Goal: Task Accomplishment & Management: Use online tool/utility

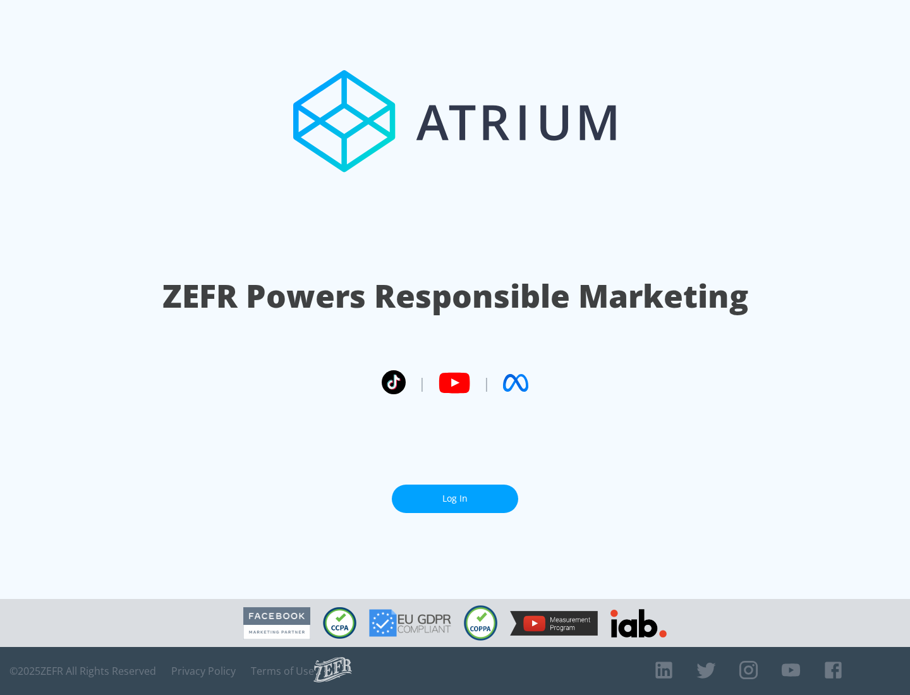
click at [455, 493] on link "Log In" at bounding box center [455, 499] width 126 height 28
